Goal: Use online tool/utility

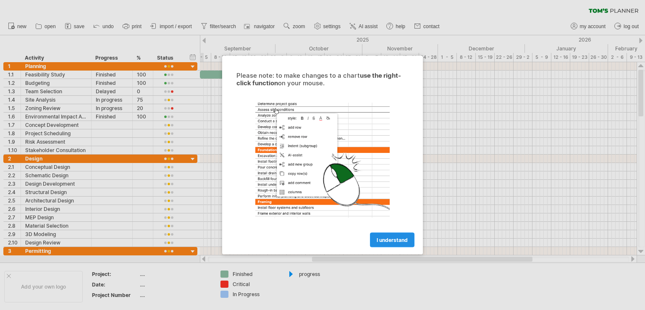
click at [388, 238] on span "I understand" at bounding box center [392, 240] width 31 height 6
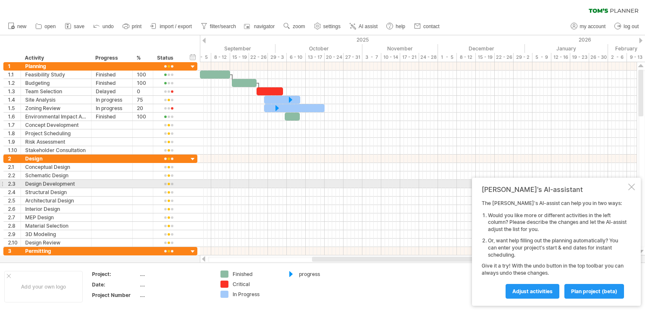
click at [633, 187] on div at bounding box center [631, 187] width 7 height 7
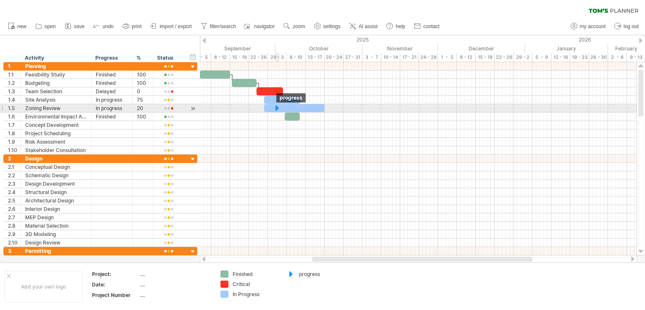
click at [276, 106] on div at bounding box center [277, 108] width 8 height 8
drag, startPoint x: 279, startPoint y: 106, endPoint x: 329, endPoint y: 108, distance: 50.0
click at [329, 108] on div at bounding box center [326, 108] width 9 height 8
drag, startPoint x: 328, startPoint y: 108, endPoint x: 363, endPoint y: 110, distance: 34.9
click at [363, 110] on div at bounding box center [360, 108] width 9 height 8
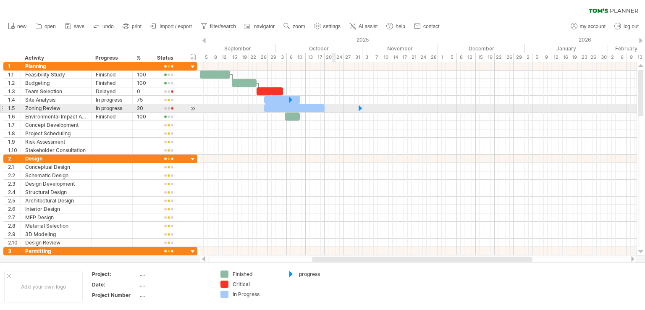
click at [334, 106] on div at bounding box center [418, 108] width 437 height 8
click at [339, 109] on div at bounding box center [418, 108] width 437 height 8
drag, startPoint x: 360, startPoint y: 106, endPoint x: 307, endPoint y: 105, distance: 52.1
click at [307, 105] on div at bounding box center [307, 108] width 9 height 8
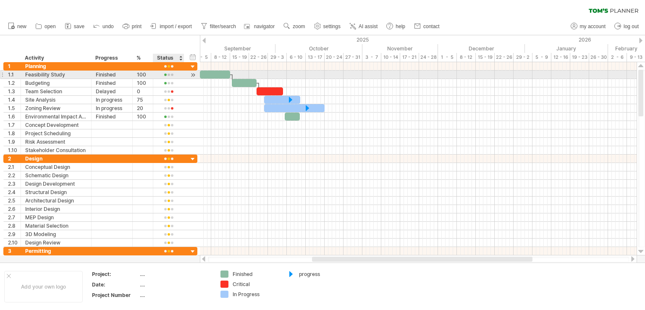
click at [168, 74] on div at bounding box center [169, 75] width 22 height 6
click at [172, 74] on div at bounding box center [169, 75] width 22 height 6
click at [166, 74] on div at bounding box center [169, 75] width 22 height 6
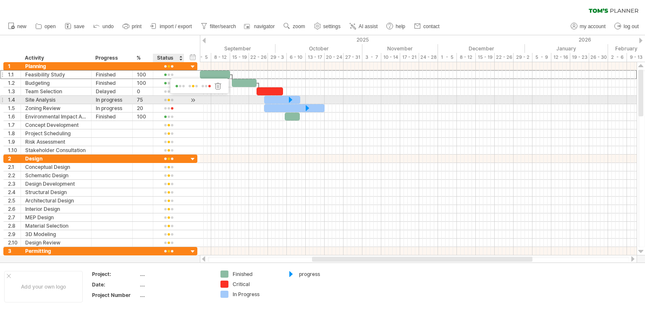
click at [192, 99] on div at bounding box center [193, 100] width 8 height 9
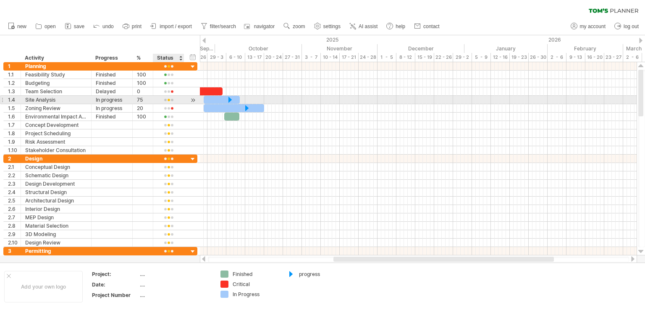
click at [192, 99] on div at bounding box center [193, 100] width 8 height 9
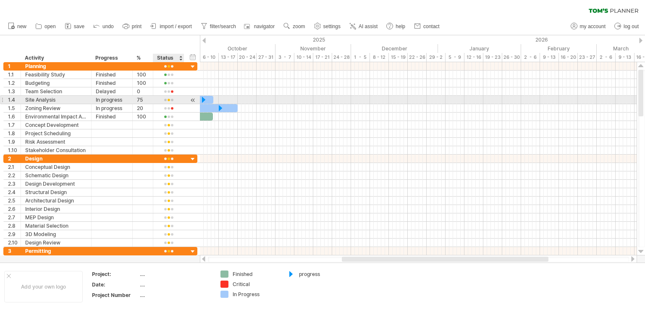
click at [192, 100] on div at bounding box center [193, 100] width 8 height 9
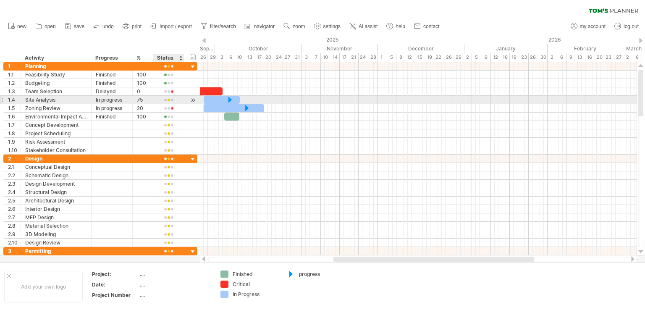
click at [193, 100] on div at bounding box center [193, 100] width 8 height 9
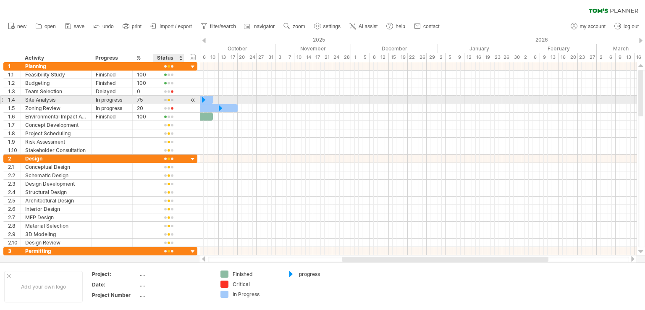
click at [191, 100] on div at bounding box center [193, 100] width 8 height 9
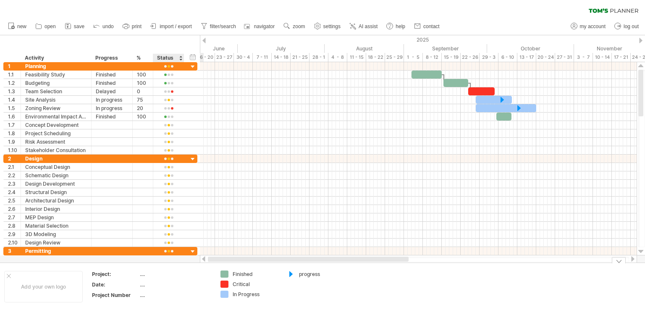
drag, startPoint x: 348, startPoint y: 258, endPoint x: 187, endPoint y: 264, distance: 160.6
click at [187, 264] on div "Trying to reach [DOMAIN_NAME] Connected again... 0% clear filter new 1" at bounding box center [322, 155] width 645 height 310
